Goal: Transaction & Acquisition: Obtain resource

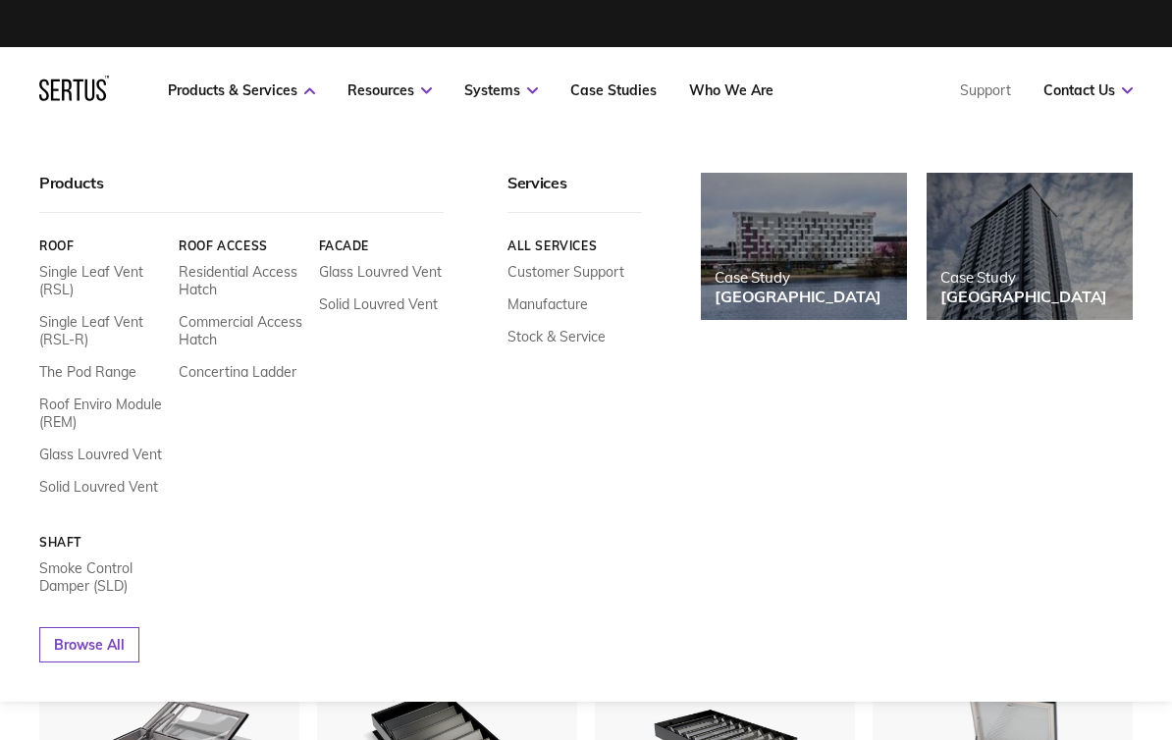
click at [256, 166] on div "Products Roof Single Leaf Vent (RSL) Single Leaf Vent (RSL-R) The Pod Range Roo…" at bounding box center [586, 418] width 1172 height 568
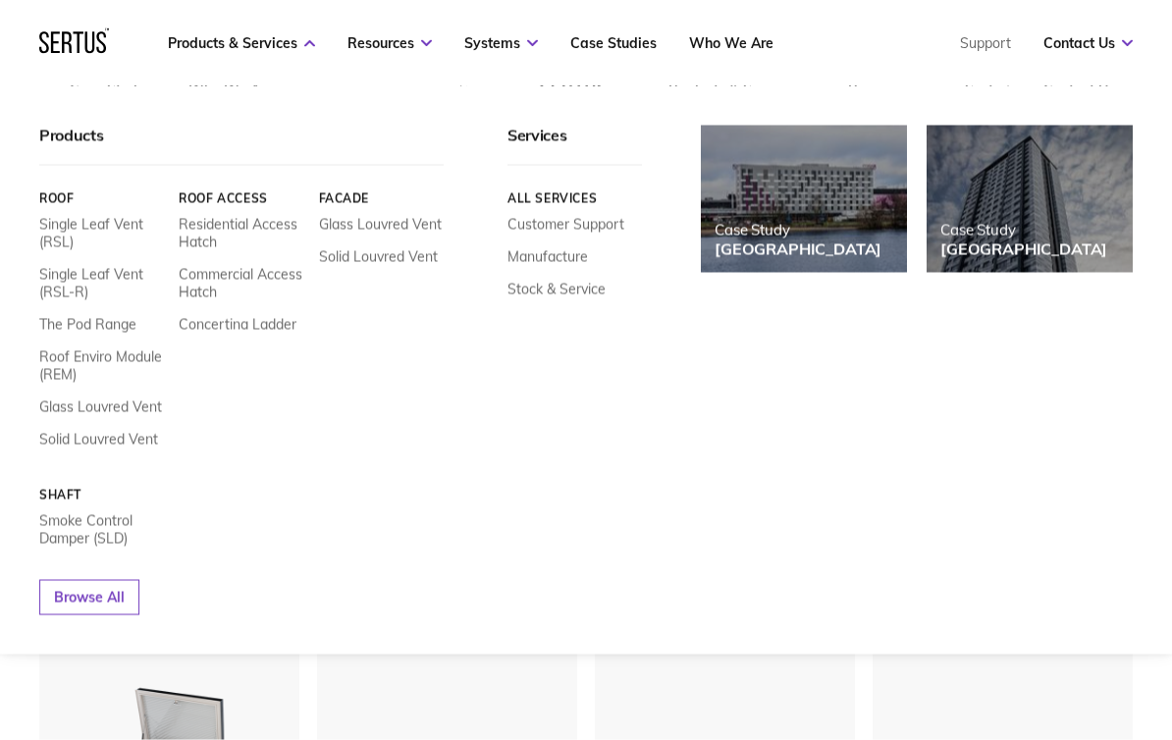
scroll to position [443, 0]
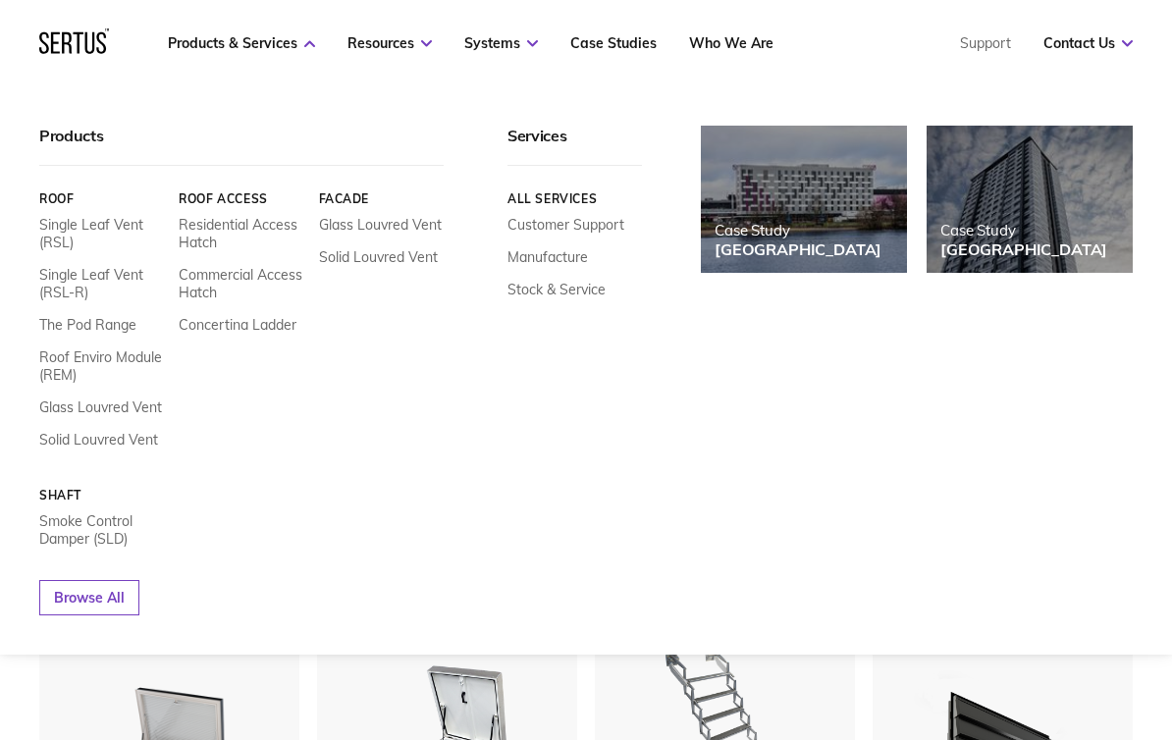
click at [608, 711] on div at bounding box center [725, 744] width 260 height 221
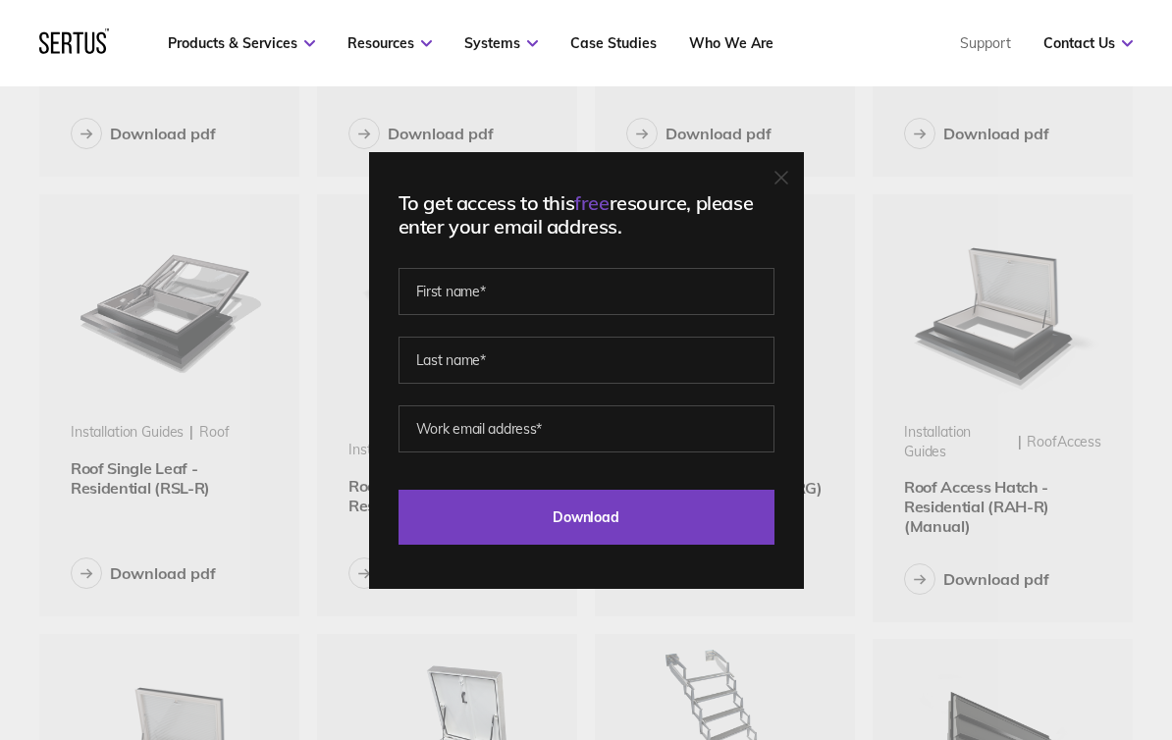
click at [768, 188] on div "To get access to this free resource, please enter your email address. Last Down…" at bounding box center [586, 370] width 435 height 437
click at [778, 184] on icon at bounding box center [782, 178] width 12 height 12
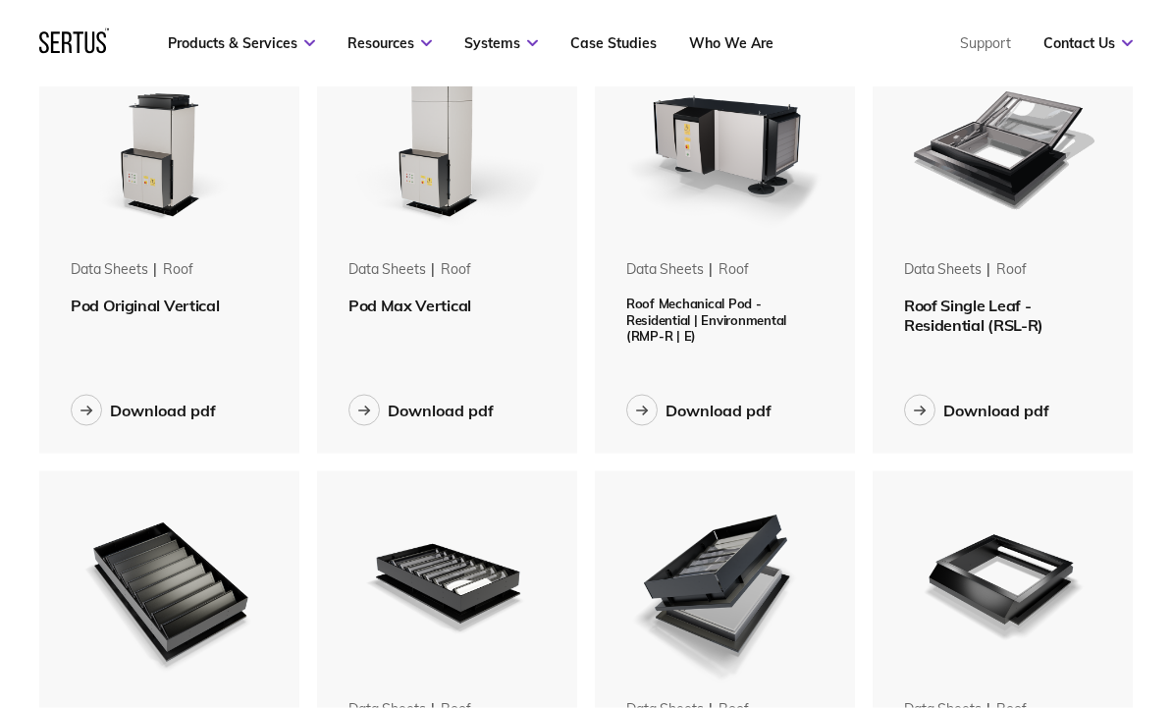
scroll to position [1048, 0]
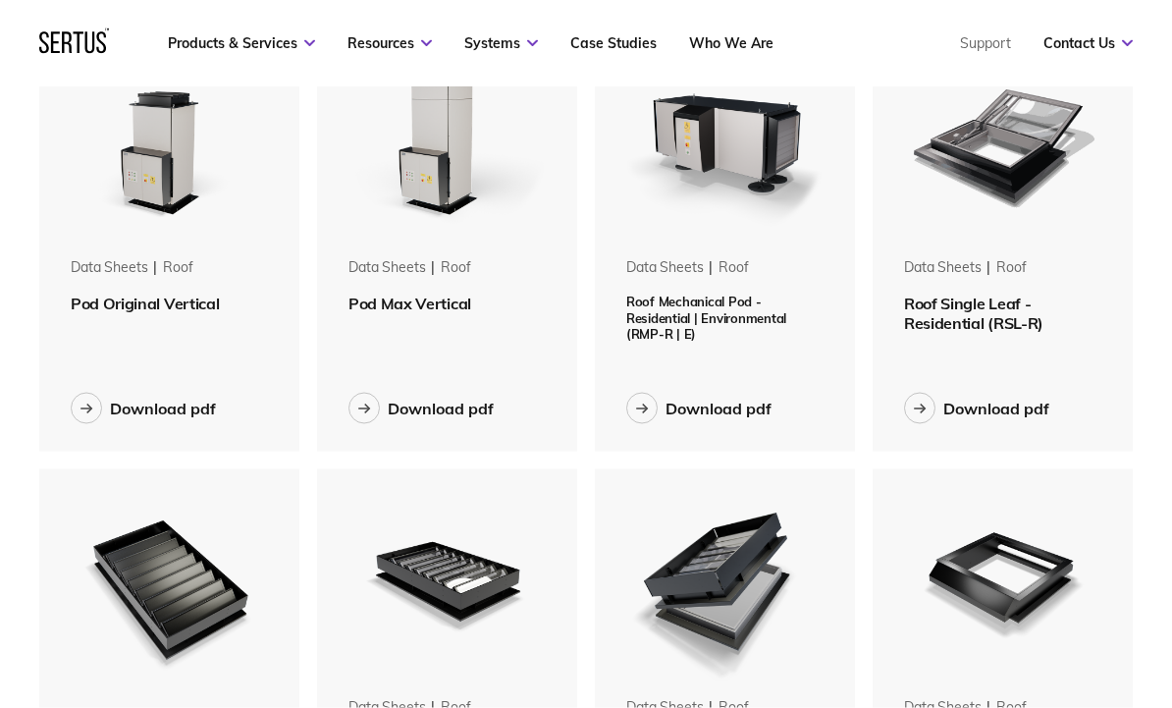
click at [992, 410] on div "Download pdf" at bounding box center [996, 409] width 106 height 20
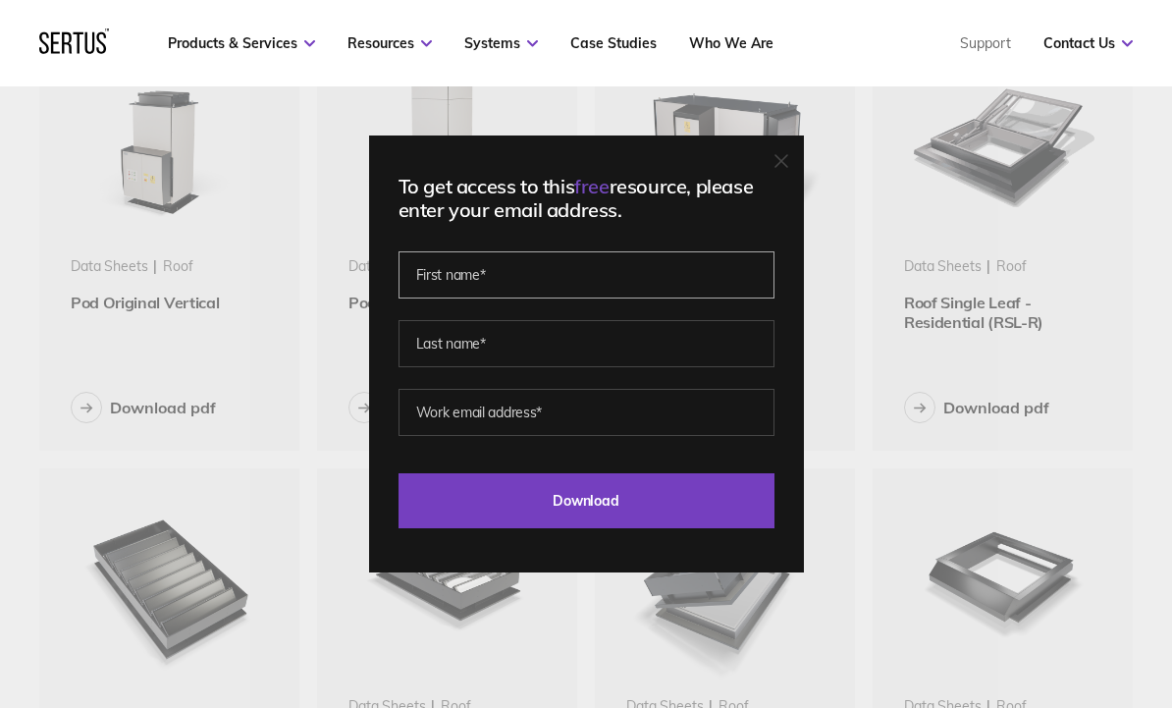
click at [435, 298] on input "text" at bounding box center [587, 274] width 376 height 47
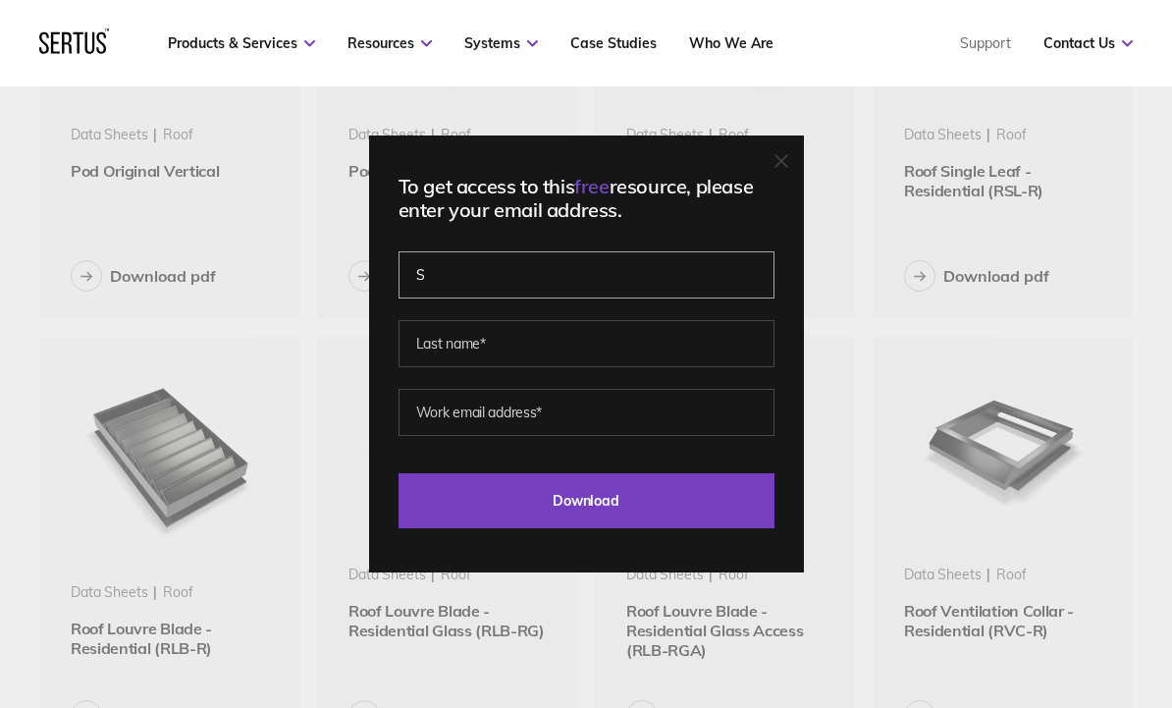
scroll to position [1179, 0]
type input "[PERSON_NAME]"
click at [440, 367] on input "text" at bounding box center [587, 343] width 376 height 47
type input "[PERSON_NAME]"
click at [450, 436] on input "email" at bounding box center [587, 412] width 376 height 47
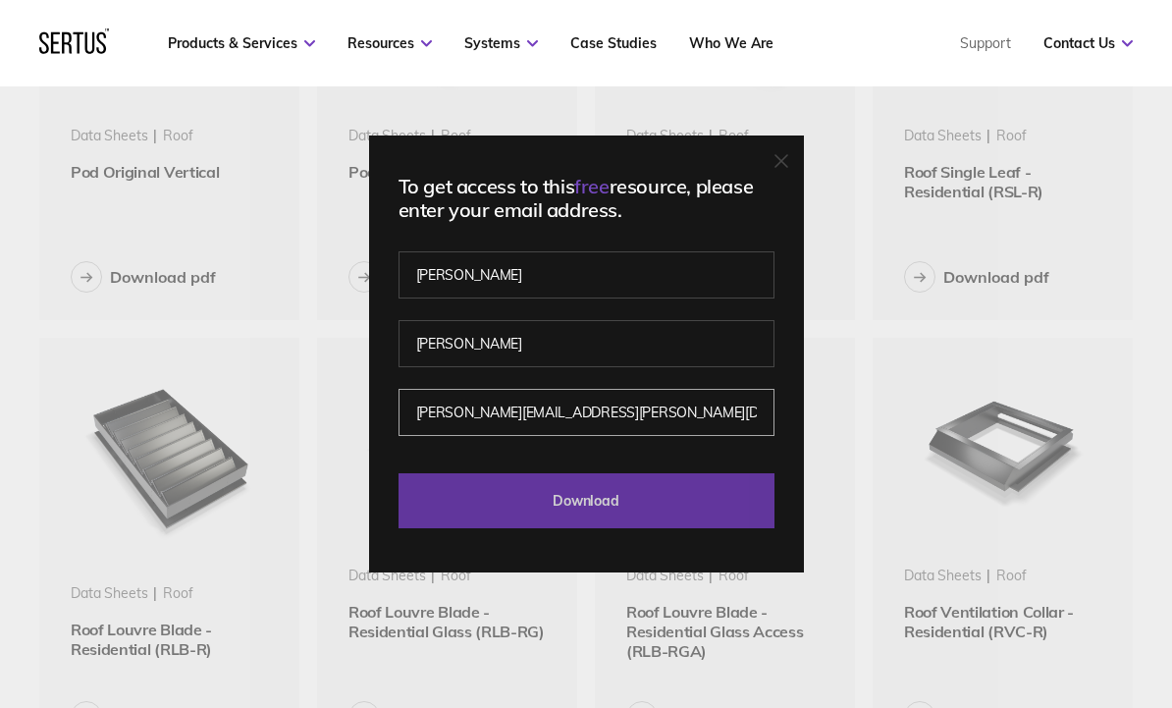
type input "[PERSON_NAME][EMAIL_ADDRESS][PERSON_NAME][DOMAIN_NAME]"
click at [601, 524] on input "Download" at bounding box center [587, 500] width 376 height 55
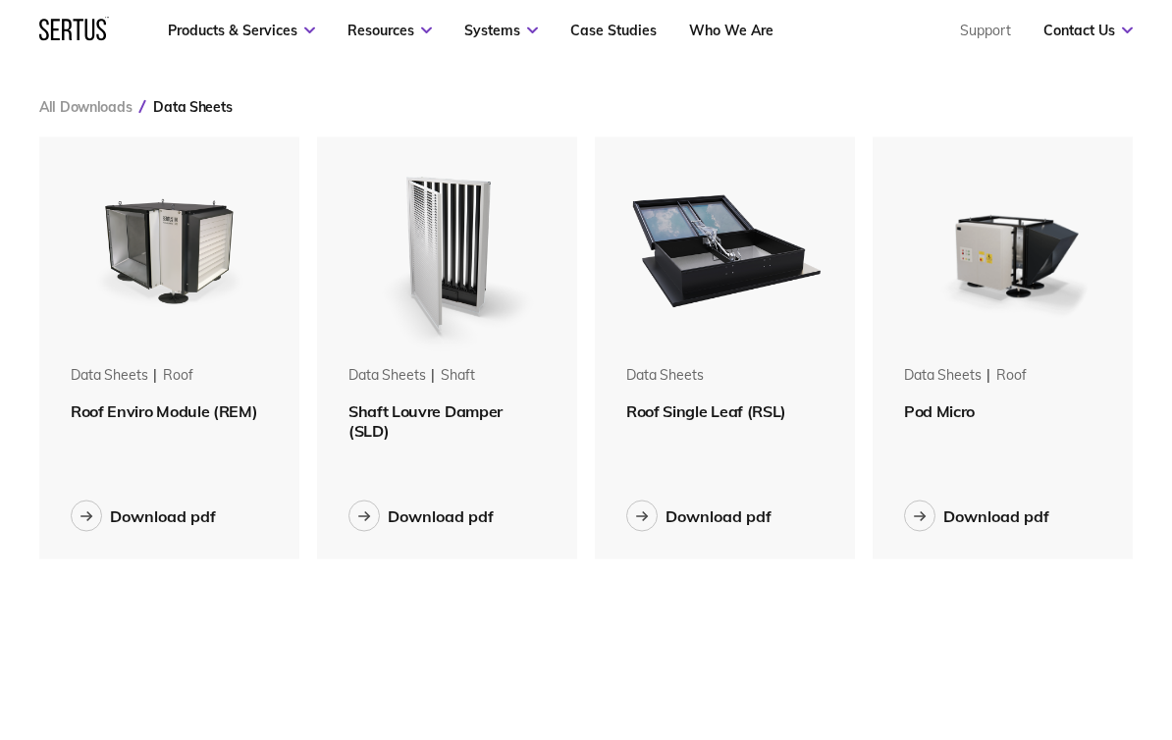
scroll to position [0, 0]
